Goal: Task Accomplishment & Management: Manage account settings

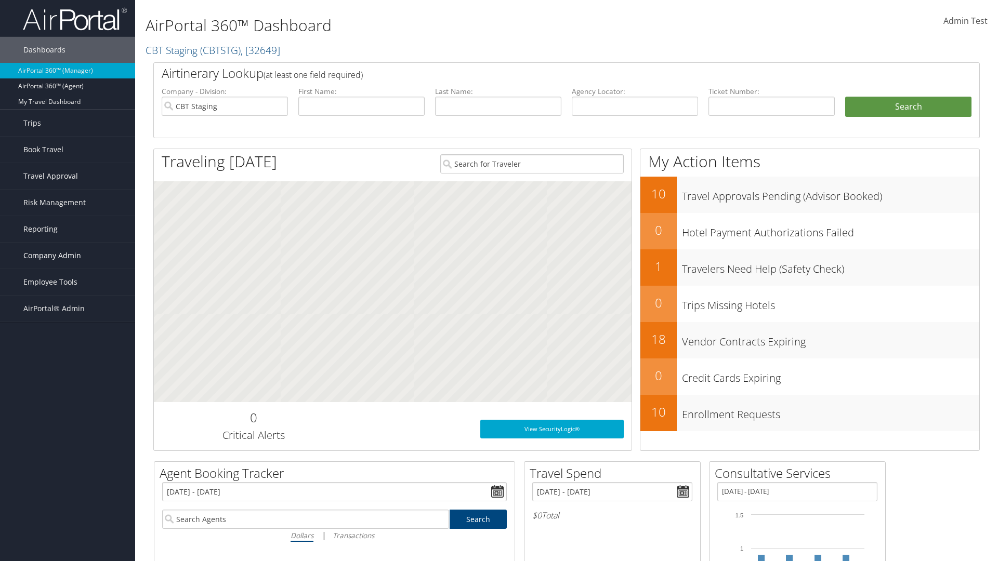
click at [68, 256] on span "Company Admin" at bounding box center [52, 256] width 58 height 26
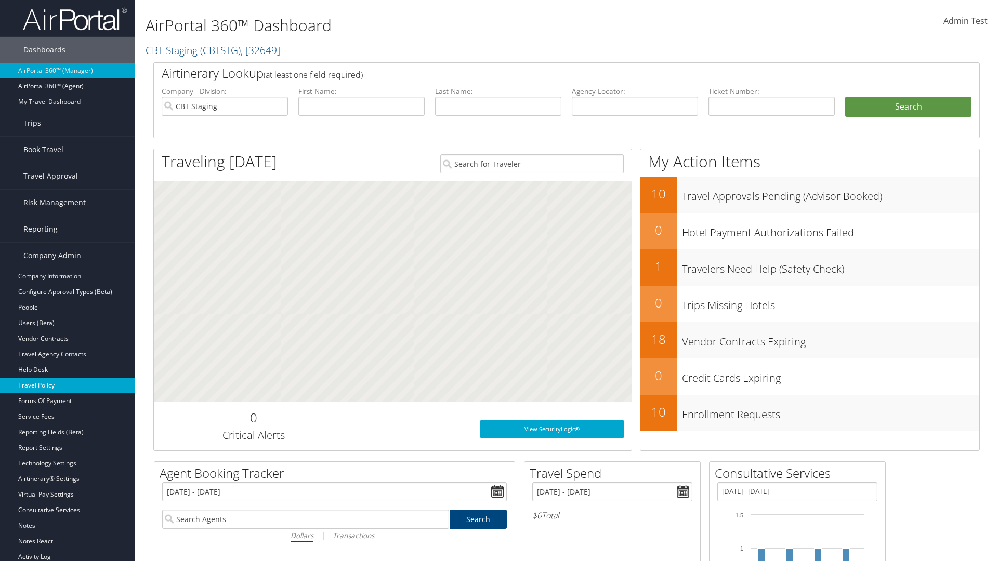
click at [68, 386] on link "Travel Policy" at bounding box center [67, 386] width 135 height 16
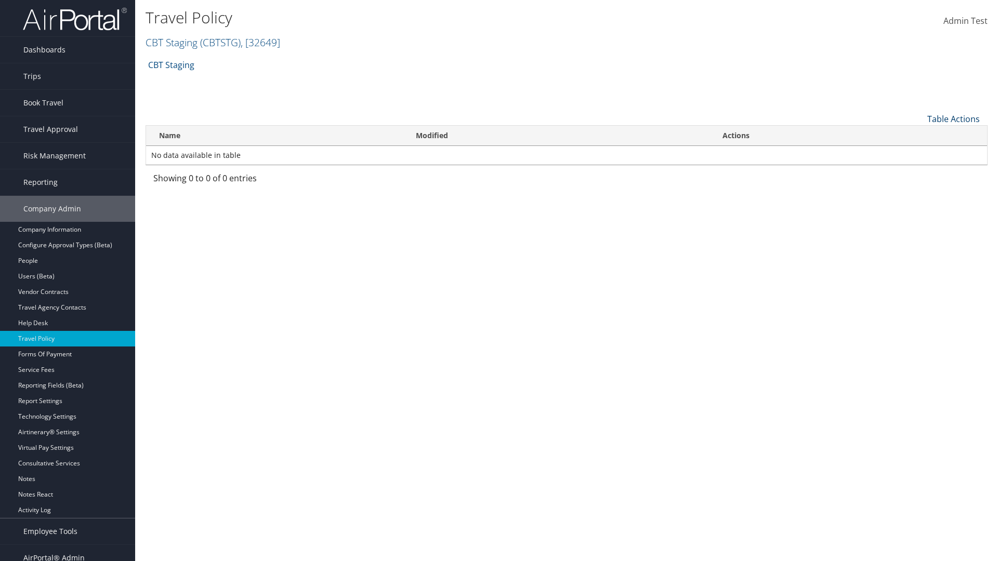
click at [953, 118] on link "Table Actions" at bounding box center [953, 118] width 52 height 11
click at [918, 135] on link "Add New Policy" at bounding box center [918, 135] width 137 height 18
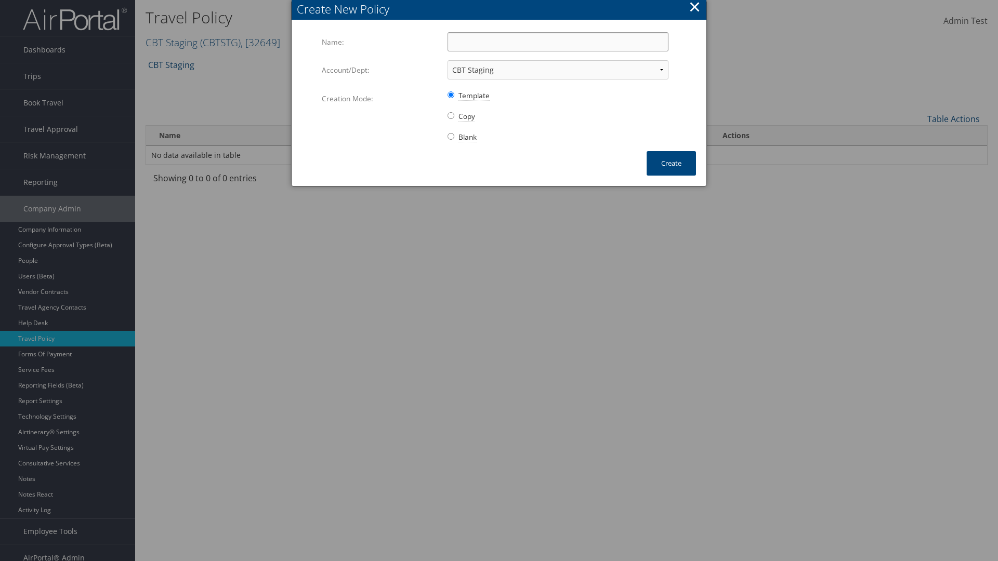
click at [558, 42] on input "Name:" at bounding box center [557, 41] width 221 height 19
type input "Auto Policy for 1139"
click at [671, 163] on button "Create" at bounding box center [670, 163] width 49 height 24
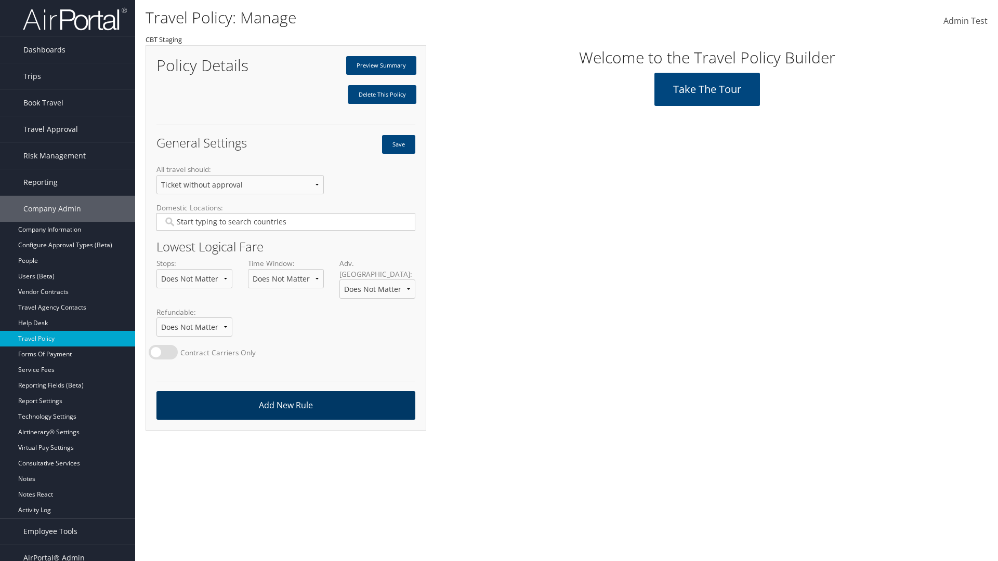
click at [285, 395] on link "Add New Rule" at bounding box center [285, 405] width 259 height 29
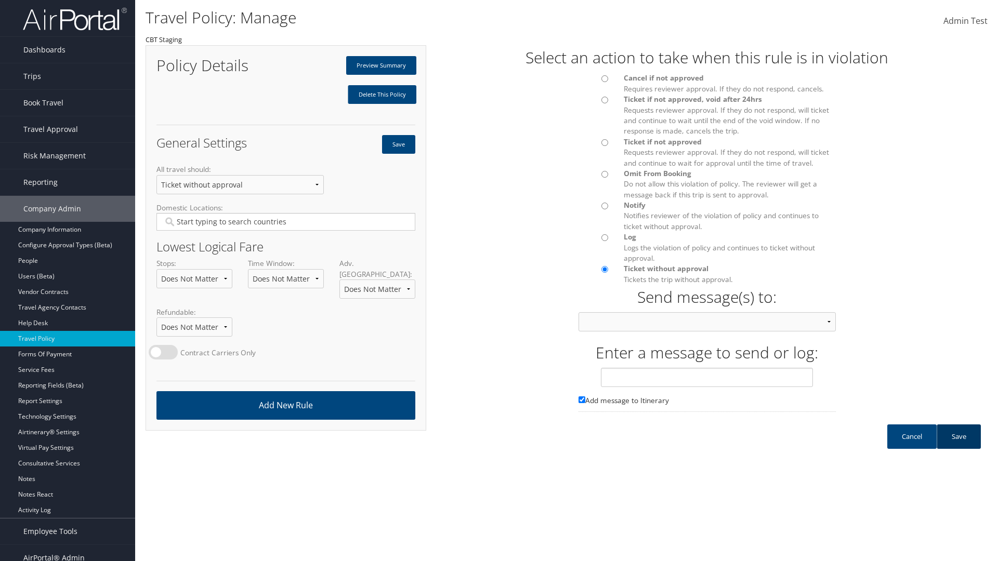
click at [958, 447] on link "Save" at bounding box center [958, 437] width 44 height 24
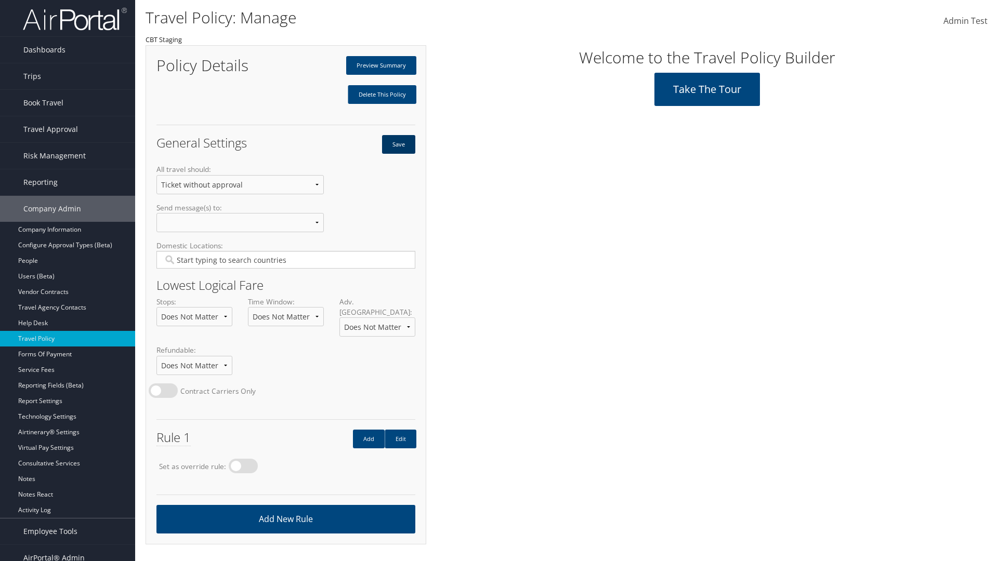
click at [398, 144] on button "Save" at bounding box center [398, 144] width 33 height 19
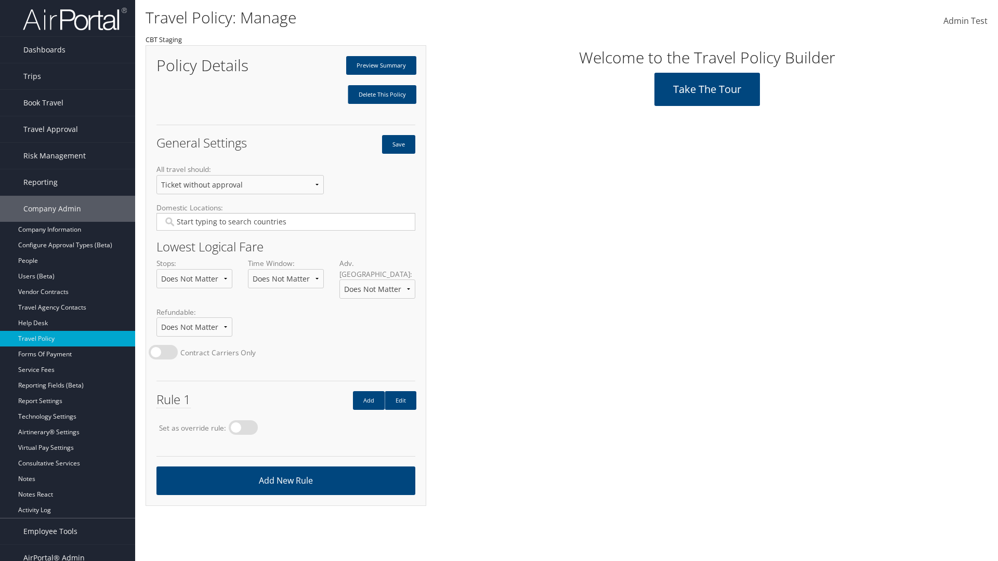
click at [246, 420] on label at bounding box center [243, 427] width 29 height 15
radio input "true"
click at [398, 144] on button "Save" at bounding box center [398, 144] width 33 height 19
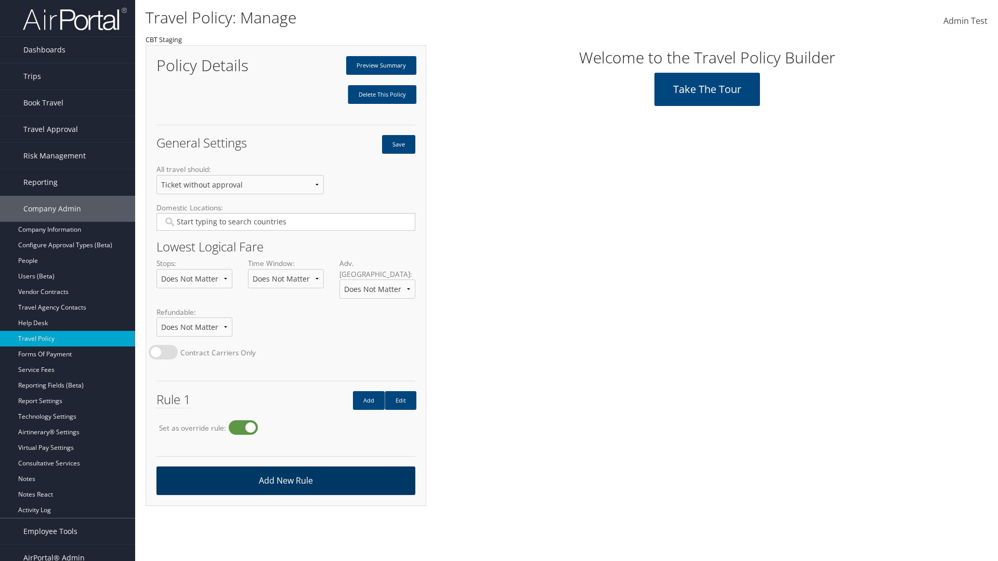
click at [285, 470] on link "Add New Rule" at bounding box center [285, 481] width 259 height 29
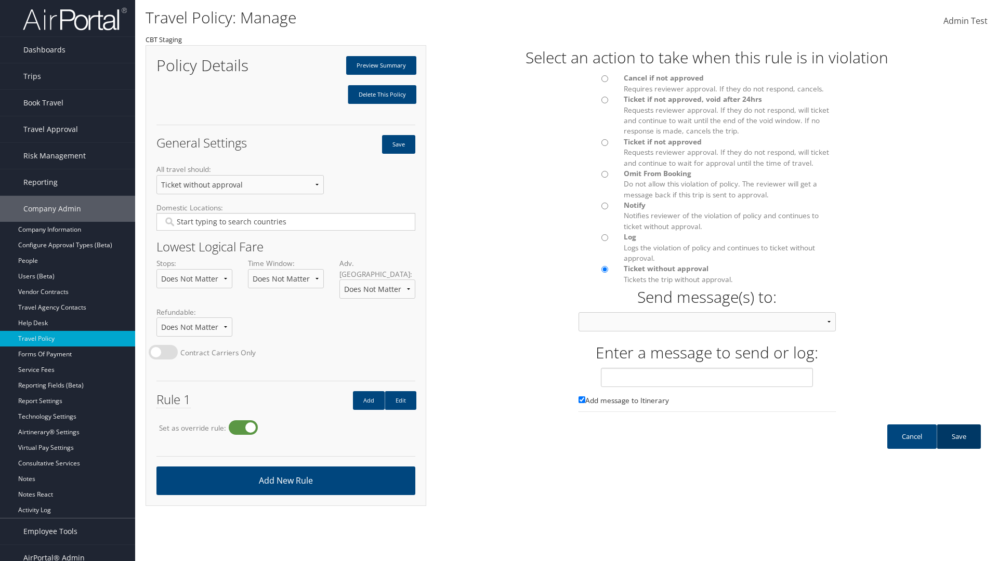
click at [958, 447] on link "Save" at bounding box center [958, 437] width 44 height 24
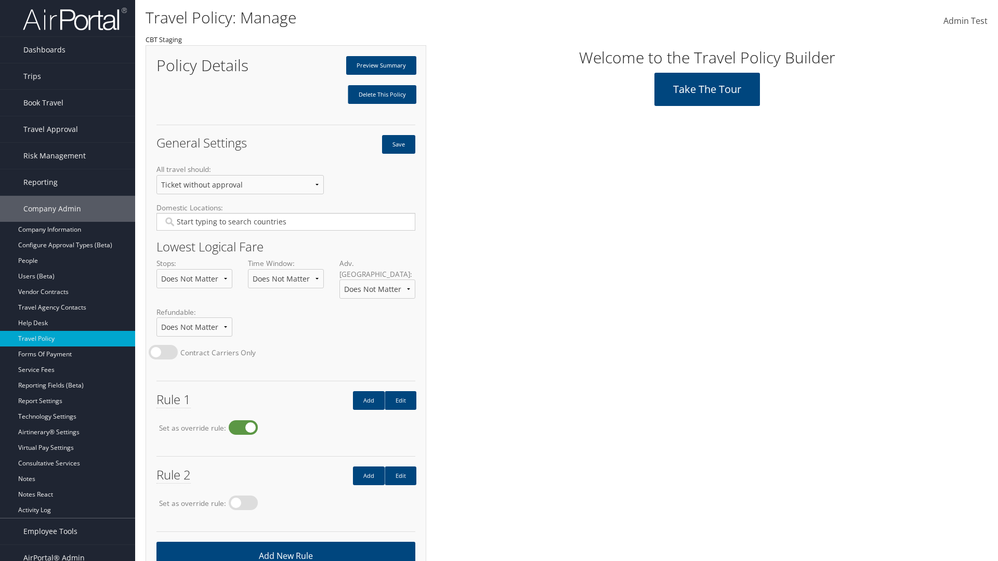
click at [246, 420] on label at bounding box center [243, 427] width 29 height 15
radio input "false"
click at [398, 144] on button "Save" at bounding box center [398, 144] width 33 height 19
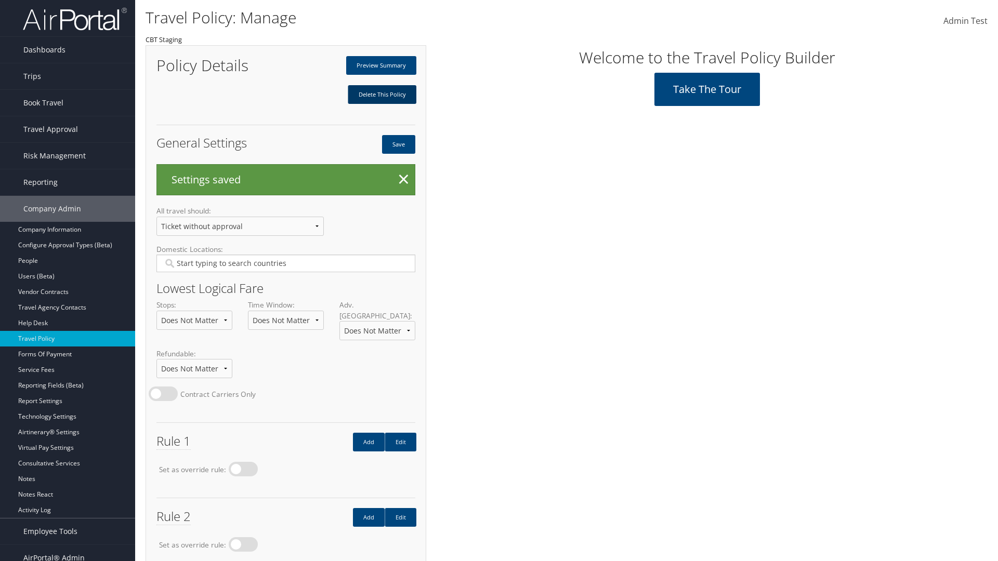
click at [381, 95] on link "Delete This Policy" at bounding box center [382, 94] width 69 height 19
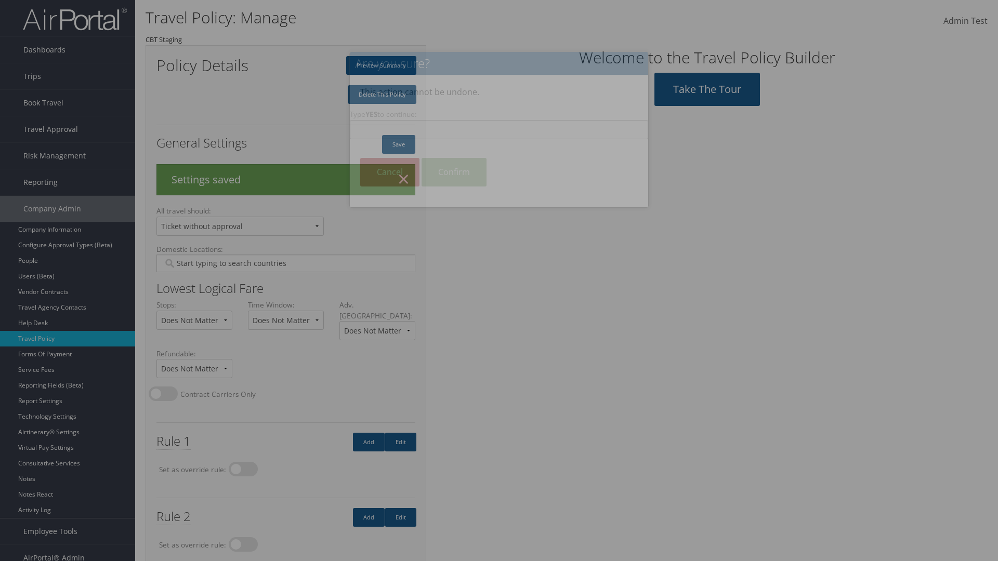
click at [499, 129] on input "Type YES to continue:" at bounding box center [499, 129] width 298 height 19
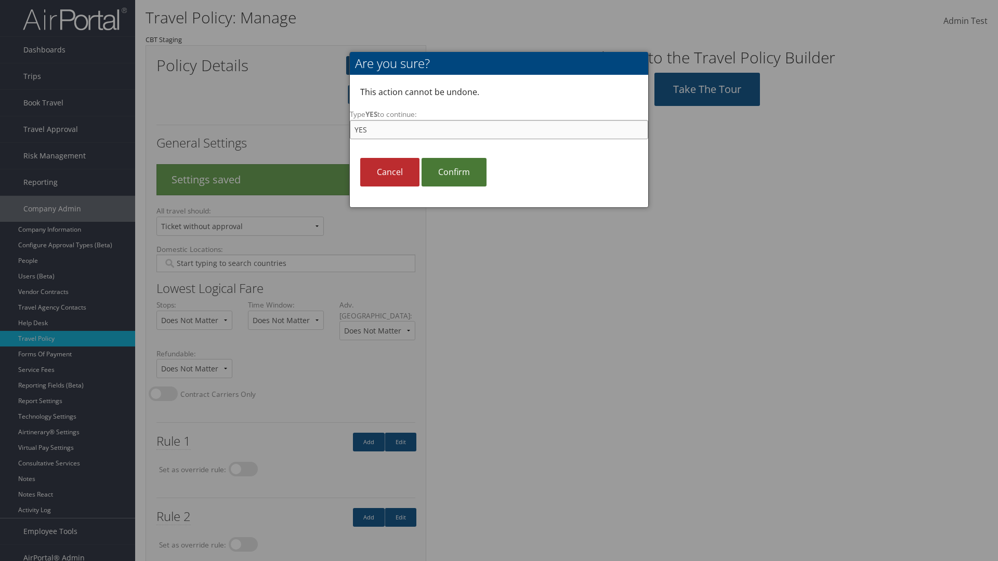
type input "YES"
click at [454, 172] on link "Confirm" at bounding box center [453, 172] width 65 height 29
